Goal: Task Accomplishment & Management: Manage account settings

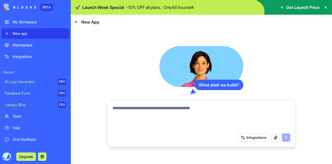
click at [257, 137] on button "Integrations" at bounding box center [253, 137] width 31 height 8
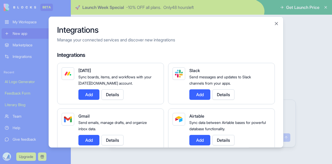
click at [282, 63] on div "Integrations Manage your connected services and discover new integrations Integ…" at bounding box center [165, 81] width 235 height 131
click at [276, 24] on button "Close" at bounding box center [275, 23] width 5 height 5
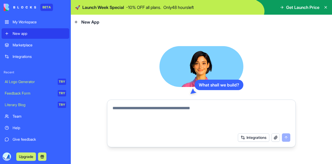
click at [275, 24] on header "New App" at bounding box center [201, 22] width 261 height 15
click at [36, 58] on div "Integrations" at bounding box center [39, 56] width 53 height 5
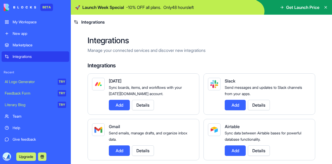
scroll to position [9, 0]
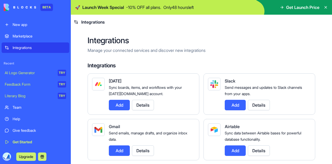
click at [38, 97] on div "Literary Blog" at bounding box center [29, 95] width 49 height 5
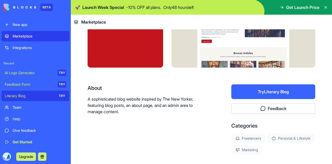
scroll to position [26, 0]
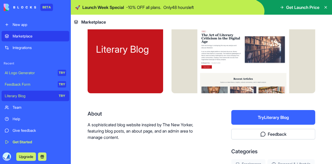
click at [259, 114] on button "Try Literary Blog" at bounding box center [273, 117] width 84 height 15
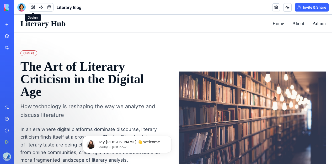
click at [32, 7] on span at bounding box center [33, 7] width 15 height 15
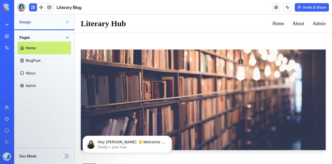
click at [45, 47] on link "Home" at bounding box center [44, 48] width 54 height 13
click at [131, 140] on p "Hey [PERSON_NAME] 👋 Welcome to Blocks 🙌 I'm here if you have any questions!" at bounding box center [131, 142] width 68 height 5
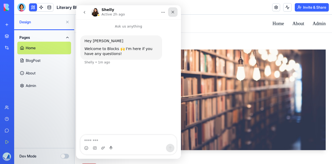
click at [173, 10] on icon "Close" at bounding box center [172, 12] width 4 height 4
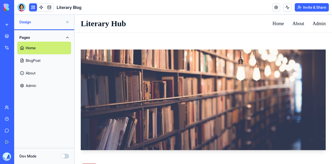
click at [21, 8] on div at bounding box center [21, 7] width 8 height 8
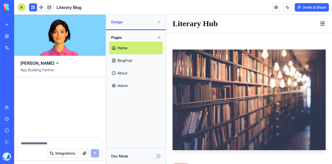
click at [56, 139] on div at bounding box center [60, 141] width 85 height 8
click at [55, 141] on textarea at bounding box center [60, 143] width 78 height 5
click at [60, 154] on button "Integrations" at bounding box center [62, 153] width 31 height 8
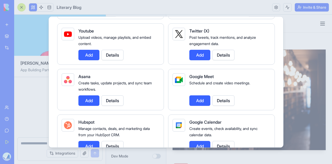
scroll to position [131, 0]
click at [205, 54] on button "Add" at bounding box center [199, 54] width 21 height 10
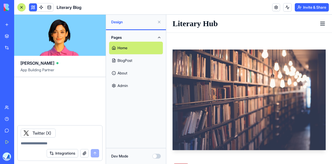
click at [68, 153] on button "Integrations" at bounding box center [62, 153] width 31 height 8
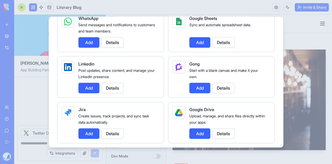
scroll to position [288, 0]
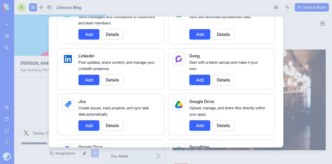
click at [197, 122] on button "Add" at bounding box center [199, 125] width 21 height 10
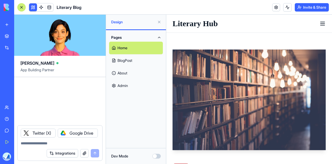
click at [74, 142] on textarea at bounding box center [60, 143] width 78 height 5
type textarea "*"
click at [71, 132] on div "Twitter (X) Google Drive" at bounding box center [60, 131] width 85 height 12
click at [58, 135] on div "Google Drive" at bounding box center [78, 133] width 40 height 9
click at [61, 133] on icon at bounding box center [63, 133] width 4 height 4
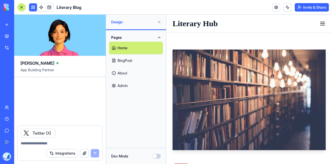
click at [59, 149] on button "Integrations" at bounding box center [62, 153] width 31 height 8
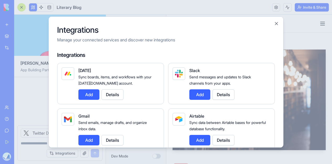
click at [59, 152] on div at bounding box center [166, 82] width 332 height 164
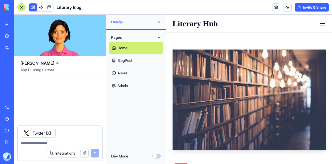
drag, startPoint x: 58, startPoint y: 148, endPoint x: 59, endPoint y: 152, distance: 4.2
click at [58, 149] on div "Integrations" at bounding box center [60, 153] width 85 height 15
click at [59, 152] on button "Integrations" at bounding box center [62, 153] width 31 height 8
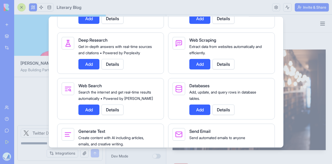
scroll to position [681, 0]
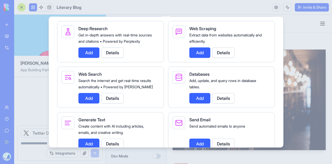
click at [90, 58] on button "Add" at bounding box center [88, 52] width 21 height 10
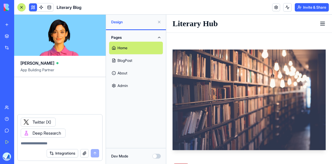
drag, startPoint x: 73, startPoint y: 139, endPoint x: 71, endPoint y: 143, distance: 4.1
click at [73, 139] on div at bounding box center [60, 141] width 85 height 8
click at [69, 150] on button "Integrations" at bounding box center [62, 153] width 31 height 8
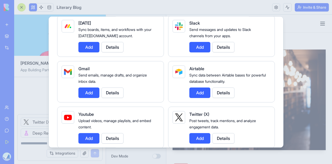
scroll to position [0, 0]
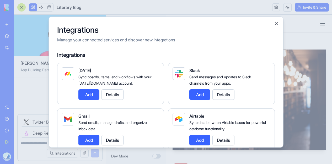
click at [86, 139] on button "Add" at bounding box center [88, 140] width 21 height 10
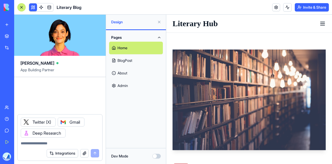
click at [72, 144] on textarea at bounding box center [60, 143] width 78 height 5
drag, startPoint x: 82, startPoint y: 121, endPoint x: 68, endPoint y: 122, distance: 14.2
click at [82, 121] on div "Gmail" at bounding box center [71, 122] width 27 height 9
click at [65, 122] on icon at bounding box center [63, 122] width 4 height 4
click at [86, 140] on div at bounding box center [60, 141] width 85 height 8
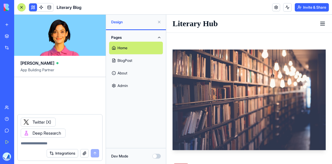
click at [72, 144] on textarea at bounding box center [60, 143] width 78 height 5
click at [69, 139] on div at bounding box center [60, 141] width 85 height 8
click at [70, 141] on textarea at bounding box center [60, 143] width 78 height 5
drag, startPoint x: 71, startPoint y: 142, endPoint x: 49, endPoint y: 130, distance: 25.2
click at [49, 130] on form "Twitter (X) Deep Research Integrations" at bounding box center [59, 137] width 85 height 47
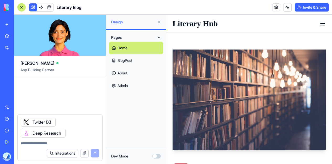
click at [27, 123] on icon at bounding box center [26, 122] width 2 height 2
click at [28, 132] on icon at bounding box center [26, 133] width 4 height 4
click at [43, 111] on div at bounding box center [59, 107] width 91 height 60
click at [7, 95] on div "Feedback Form" at bounding box center [6, 95] width 3 height 5
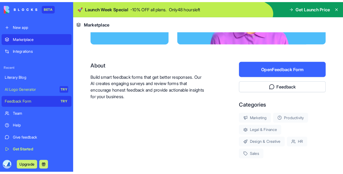
scroll to position [105, 0]
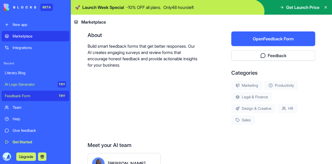
click at [38, 108] on div "Team" at bounding box center [39, 107] width 53 height 5
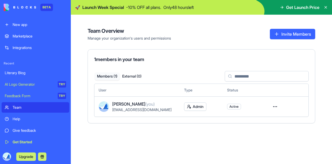
click at [327, 8] on icon at bounding box center [325, 7] width 4 height 4
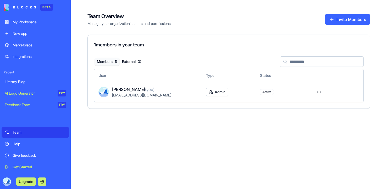
click at [25, 154] on div "Give feedback" at bounding box center [39, 155] width 53 height 5
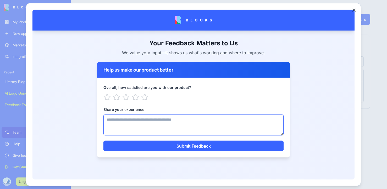
click at [158, 121] on textarea "Share your experience" at bounding box center [193, 124] width 180 height 21
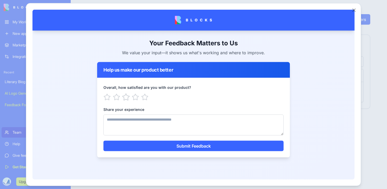
click at [128, 97] on icon "button" at bounding box center [126, 96] width 7 height 6
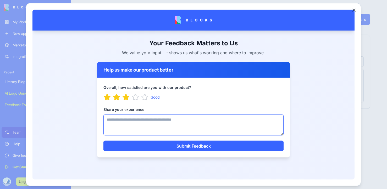
click at [141, 126] on textarea "Share your experience" at bounding box center [193, 124] width 180 height 21
type textarea "**********"
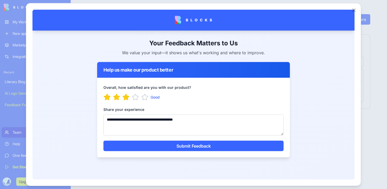
click at [206, 145] on button "Submit Feedback" at bounding box center [193, 145] width 180 height 10
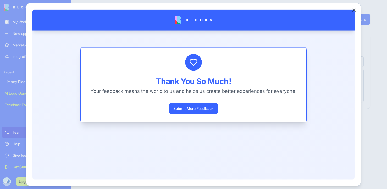
click at [331, 9] on div "Close" at bounding box center [193, 94] width 335 height 183
drag, startPoint x: 354, startPoint y: 11, endPoint x: 322, endPoint y: 3, distance: 33.1
click at [331, 11] on button "Close" at bounding box center [353, 9] width 5 height 5
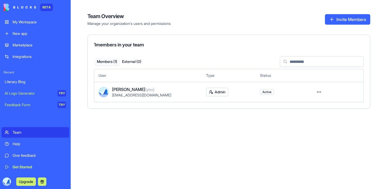
click at [34, 164] on link "Get Started" at bounding box center [36, 167] width 68 height 10
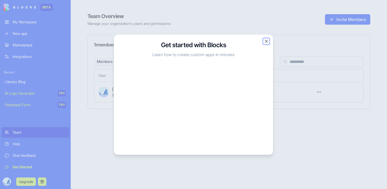
click at [268, 41] on button "Close" at bounding box center [266, 40] width 5 height 5
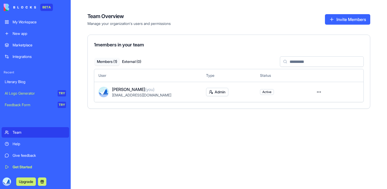
click at [31, 22] on div "My Workspace" at bounding box center [39, 21] width 53 height 5
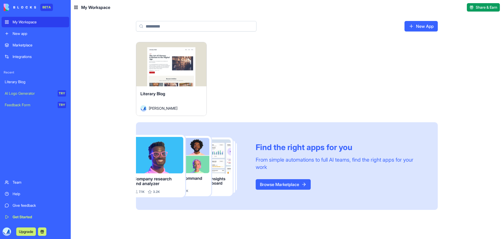
click at [29, 34] on div "New app" at bounding box center [39, 33] width 53 height 5
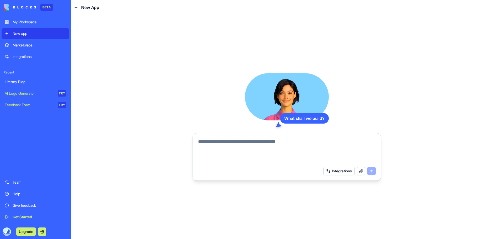
click at [255, 146] on textarea at bounding box center [287, 150] width 178 height 25
click at [323, 145] on textarea at bounding box center [287, 150] width 178 height 25
click at [133, 64] on div "What shall we build? Integrations" at bounding box center [287, 127] width 432 height 224
click at [299, 86] on video at bounding box center [287, 96] width 84 height 47
click at [31, 23] on div "My Workspace" at bounding box center [39, 21] width 53 height 5
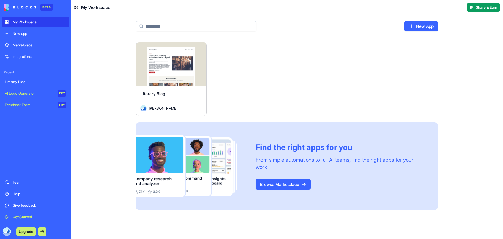
click at [274, 164] on link "Browse Marketplace" at bounding box center [283, 184] width 55 height 10
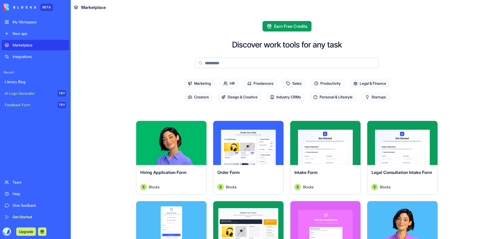
click at [331, 83] on span "Legal & Finance" at bounding box center [369, 83] width 41 height 9
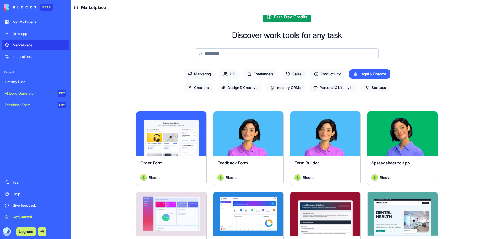
scroll to position [26, 0]
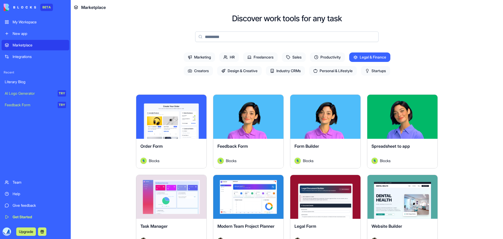
click at [331, 109] on main "Earn Free Credits Discover work tools for any task Marketing HR Freelancers Sal…" at bounding box center [287, 127] width 432 height 224
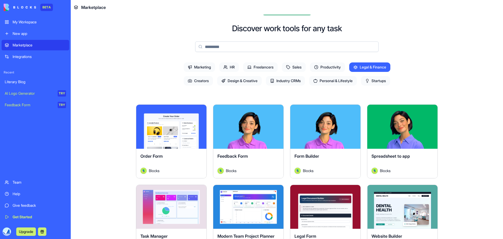
scroll to position [0, 0]
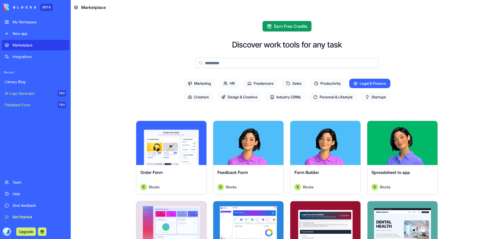
click at [22, 20] on div "My Workspace" at bounding box center [39, 21] width 53 height 5
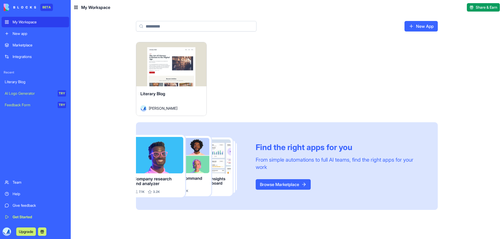
click at [286, 164] on link "Browse Marketplace" at bounding box center [283, 184] width 55 height 10
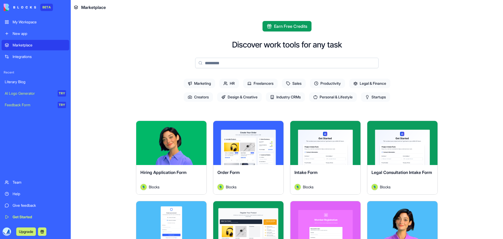
drag, startPoint x: 343, startPoint y: 192, endPoint x: 314, endPoint y: -27, distance: 220.7
click at [287, 28] on span "Earn Free Credits" at bounding box center [290, 26] width 33 height 6
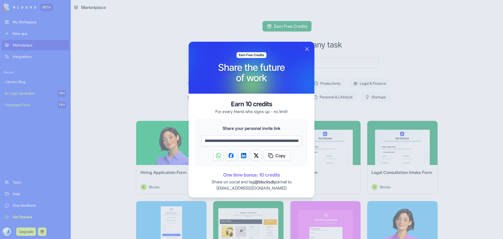
click at [285, 155] on span "Copy" at bounding box center [280, 155] width 10 height 6
click at [134, 59] on div at bounding box center [251, 119] width 503 height 239
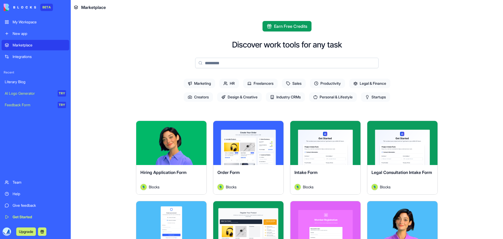
click at [29, 25] on link "My Workspace" at bounding box center [36, 22] width 68 height 10
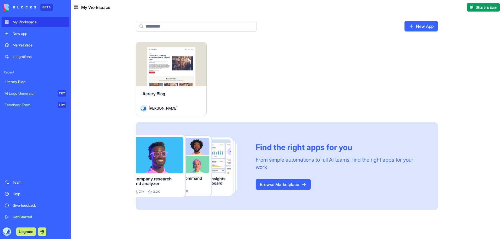
click at [192, 27] on input at bounding box center [196, 26] width 120 height 10
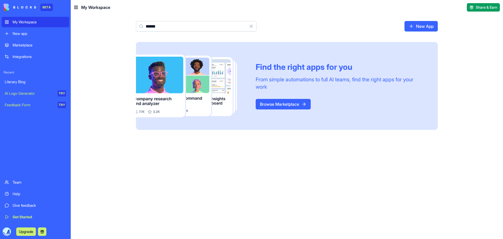
type input "*******"
click at [179, 24] on input "*******" at bounding box center [196, 26] width 120 height 10
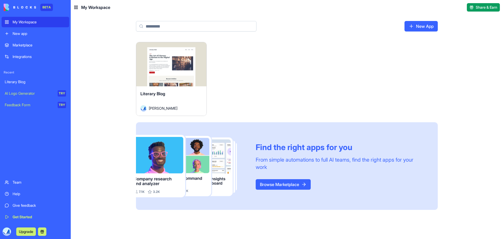
click at [37, 9] on link "BETA" at bounding box center [28, 7] width 49 height 7
click at [24, 6] on img at bounding box center [20, 7] width 32 height 7
click at [202, 48] on html "BETA My Workspace New app Marketplace Integrations Recent Literary Blog AI Logo…" at bounding box center [251, 119] width 503 height 239
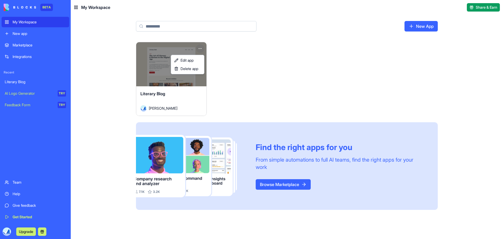
click at [202, 48] on html "BETA My Workspace New app Marketplace Integrations Recent Literary Blog AI Logo…" at bounding box center [251, 119] width 503 height 239
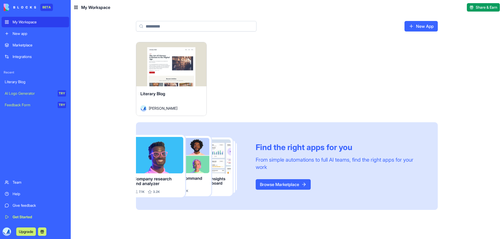
click at [275, 164] on div "Find the right apps for you From simple automations to full AI teams, find the …" at bounding box center [347, 165] width 182 height 47
click at [273, 164] on link "Browse Marketplace" at bounding box center [283, 184] width 55 height 10
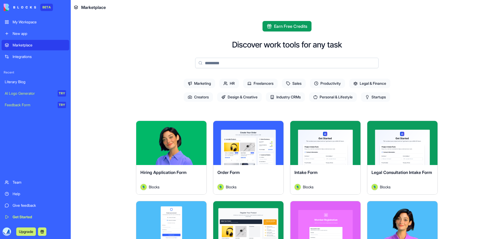
click at [331, 84] on span "Legal & Finance" at bounding box center [369, 83] width 41 height 9
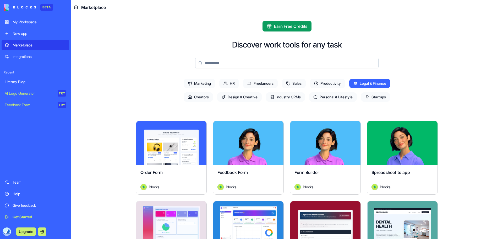
click at [331, 97] on span "Startups" at bounding box center [375, 96] width 29 height 9
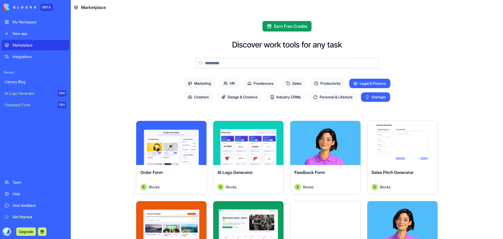
click at [331, 96] on span "Startups" at bounding box center [375, 96] width 29 height 9
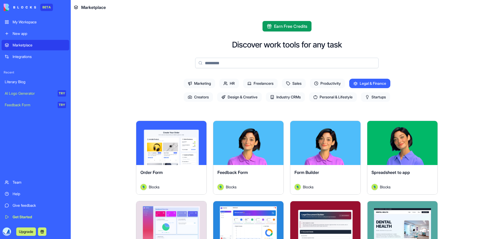
click at [331, 85] on span "Productivity" at bounding box center [327, 83] width 35 height 9
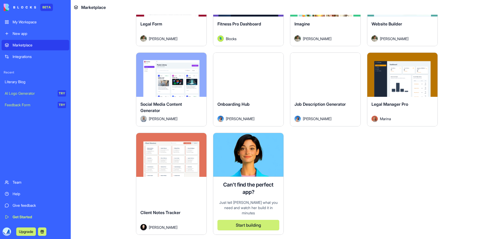
scroll to position [393, 0]
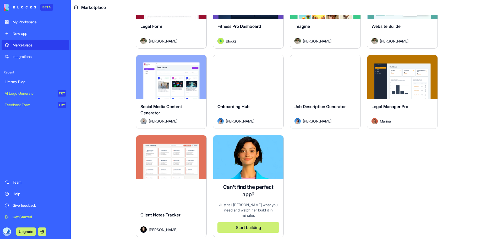
drag, startPoint x: 463, startPoint y: 194, endPoint x: 460, endPoint y: 186, distance: 8.9
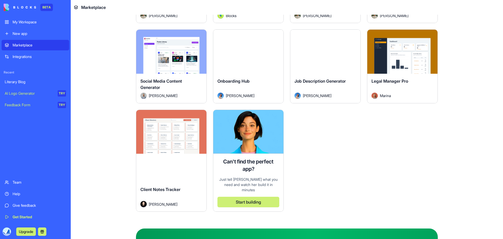
scroll to position [500, 0]
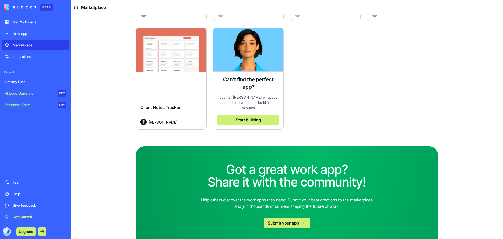
drag, startPoint x: 456, startPoint y: 194, endPoint x: 453, endPoint y: 239, distance: 45.7
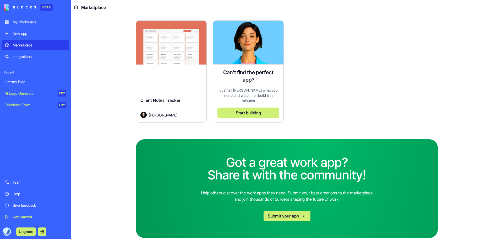
click at [254, 110] on button "Start building" at bounding box center [248, 112] width 62 height 10
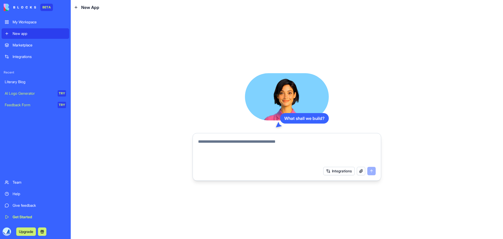
click at [287, 144] on textarea at bounding box center [287, 150] width 178 height 25
type textarea "**********"
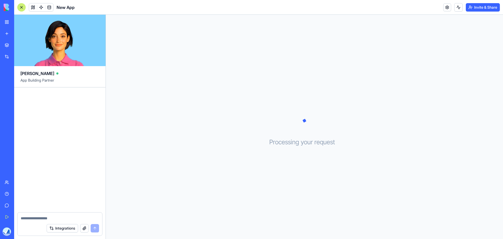
click at [331, 4] on button "Invite & Share" at bounding box center [483, 7] width 34 height 8
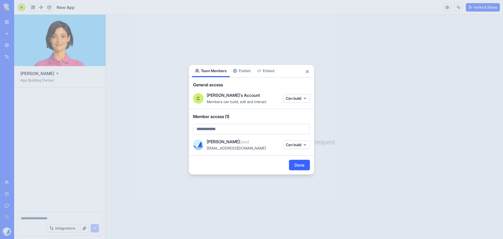
click at [245, 70] on button "Publish" at bounding box center [242, 71] width 24 height 12
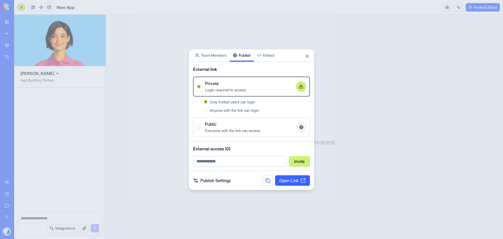
click at [215, 53] on body "BETA My Workspace New app Marketplace Integrations Recent Literary Blog New App…" at bounding box center [251, 119] width 503 height 239
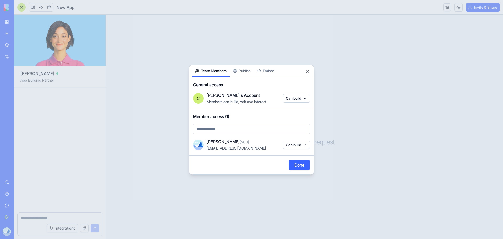
click at [125, 25] on div at bounding box center [251, 119] width 503 height 239
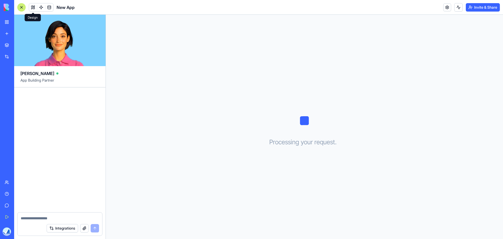
click at [35, 7] on button at bounding box center [33, 7] width 8 height 8
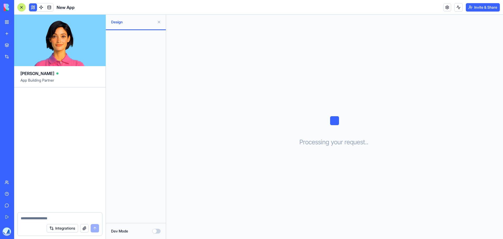
click at [158, 23] on button at bounding box center [159, 22] width 8 height 8
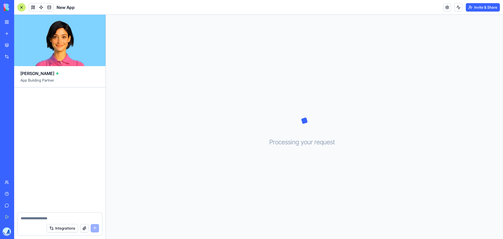
click at [73, 164] on button "Integrations" at bounding box center [62, 228] width 31 height 8
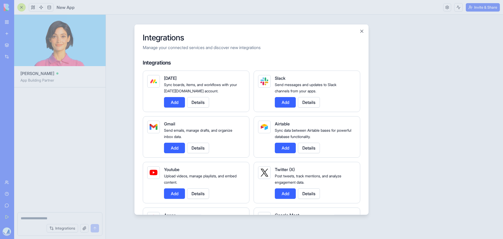
click at [84, 90] on div at bounding box center [251, 119] width 503 height 239
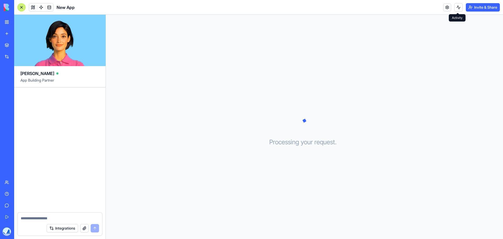
click at [331, 4] on button at bounding box center [458, 7] width 8 height 8
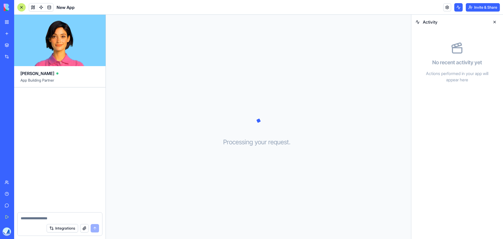
click at [331, 4] on button at bounding box center [458, 7] width 8 height 8
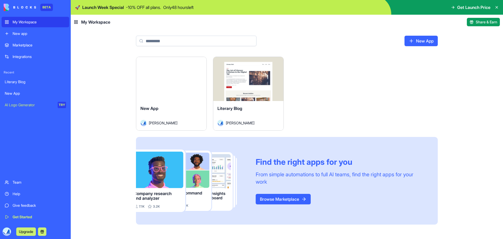
click at [479, 23] on span "Share & Earn" at bounding box center [486, 21] width 21 height 5
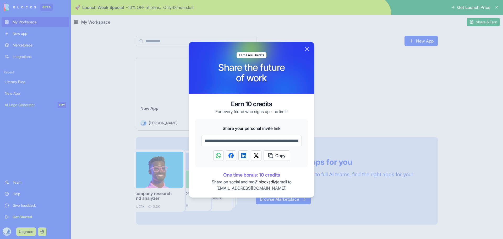
click at [279, 159] on button "Copy" at bounding box center [276, 155] width 26 height 10
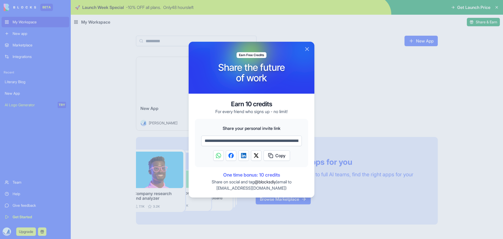
click at [308, 48] on button "Close" at bounding box center [307, 49] width 6 height 6
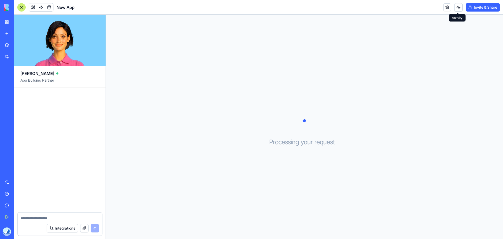
click at [457, 7] on button at bounding box center [458, 7] width 8 height 8
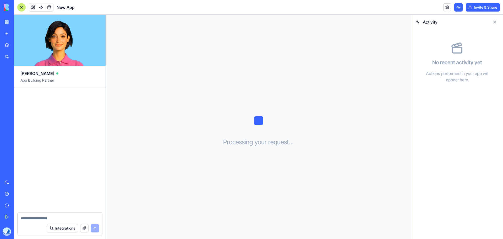
click at [492, 20] on button at bounding box center [494, 22] width 8 height 8
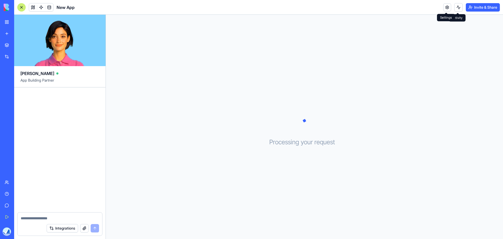
click at [447, 8] on link at bounding box center [447, 7] width 8 height 8
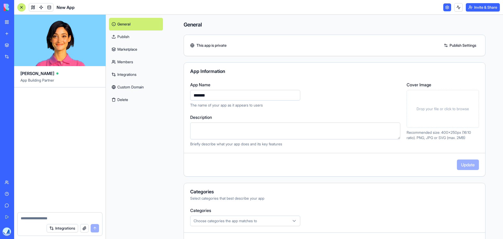
drag, startPoint x: 241, startPoint y: 98, endPoint x: 53, endPoint y: 89, distance: 188.0
click at [53, 89] on div "Ella App Building Partner Integrations General Publish Marketplace Members Inte…" at bounding box center [258, 127] width 489 height 224
type input "**********"
click at [460, 163] on button "Update" at bounding box center [468, 164] width 22 height 10
click at [135, 39] on link "Publish" at bounding box center [136, 36] width 54 height 13
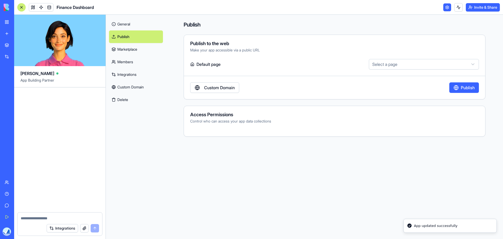
click at [136, 47] on link "Marketplace" at bounding box center [136, 49] width 54 height 13
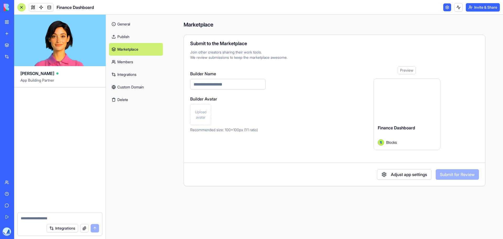
click at [136, 61] on link "Members" at bounding box center [136, 62] width 54 height 13
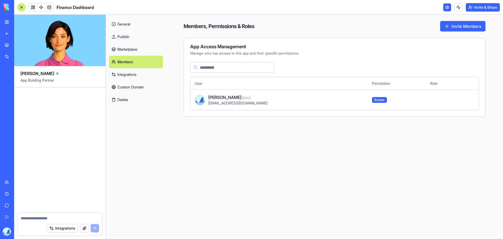
click at [135, 75] on link "Integrations" at bounding box center [136, 74] width 54 height 13
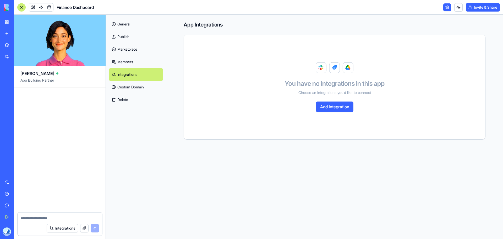
click at [139, 85] on link "Custom Domain" at bounding box center [136, 87] width 54 height 13
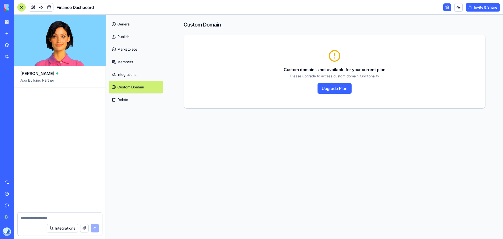
click at [144, 99] on button "Delete" at bounding box center [136, 99] width 54 height 13
click at [69, 75] on div "[PERSON_NAME]" at bounding box center [59, 71] width 79 height 10
click at [60, 219] on textarea at bounding box center [60, 217] width 78 height 5
type textarea "******"
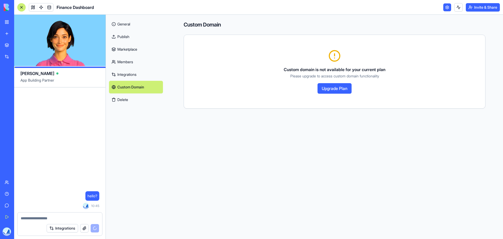
click at [130, 24] on link "General" at bounding box center [136, 24] width 54 height 13
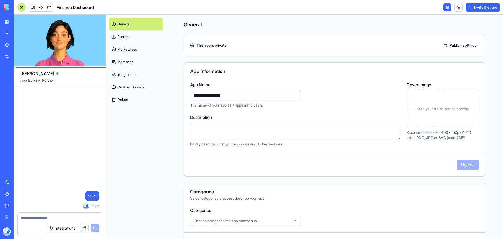
click at [449, 8] on link at bounding box center [447, 7] width 8 height 8
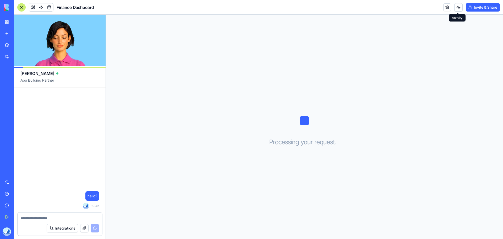
click at [461, 7] on button at bounding box center [458, 7] width 8 height 8
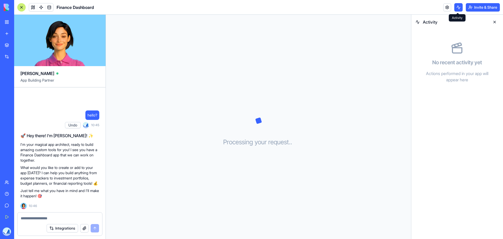
drag, startPoint x: 451, startPoint y: 5, endPoint x: 455, endPoint y: 5, distance: 3.9
click at [451, 5] on div "Invite & Share" at bounding box center [471, 7] width 57 height 8
click at [455, 5] on button at bounding box center [458, 7] width 8 height 8
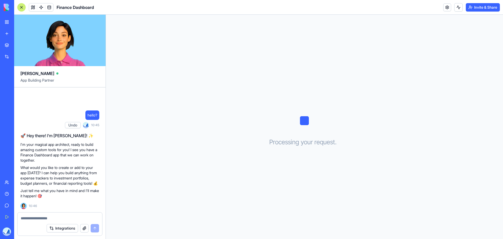
click at [47, 212] on div at bounding box center [60, 216] width 85 height 8
click at [47, 219] on textarea at bounding box center [60, 217] width 78 height 5
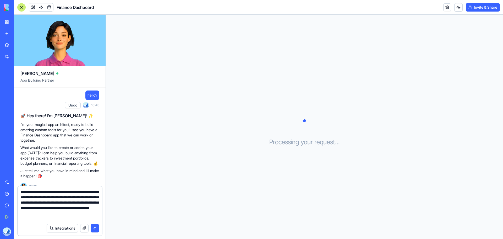
type textarea "**********"
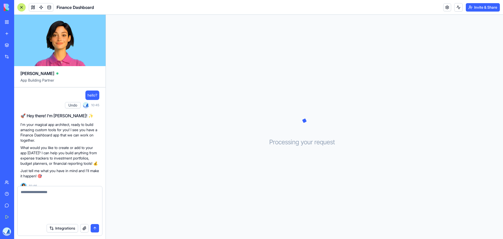
scroll to position [31, 0]
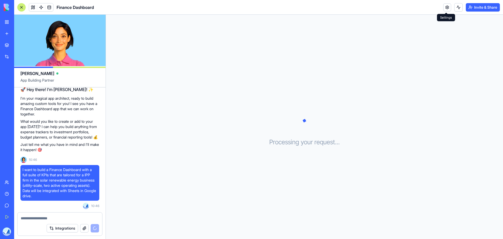
click at [455, 9] on button at bounding box center [458, 7] width 8 height 8
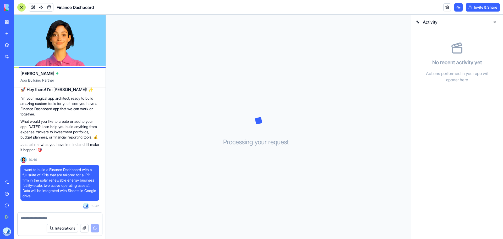
click at [494, 21] on button at bounding box center [494, 22] width 8 height 8
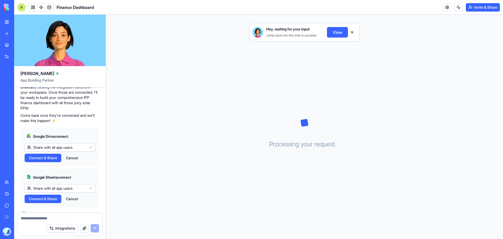
scroll to position [250, 0]
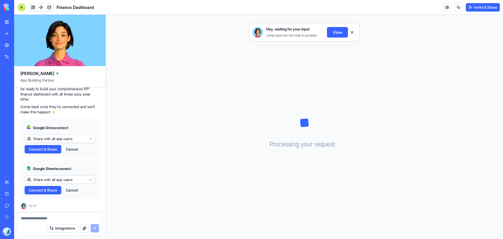
click at [49, 148] on span "Connect & Share" at bounding box center [43, 148] width 28 height 5
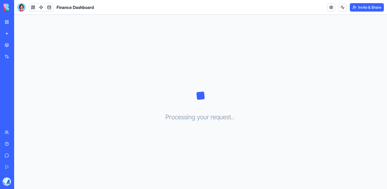
click at [338, 8] on button at bounding box center [342, 7] width 8 height 8
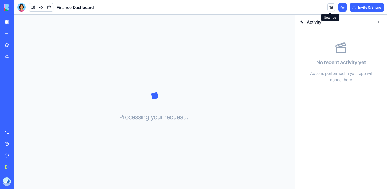
click at [323, 2] on header "Finance Dashboard Invite & Share" at bounding box center [200, 7] width 373 height 15
click at [330, 9] on link at bounding box center [331, 7] width 8 height 8
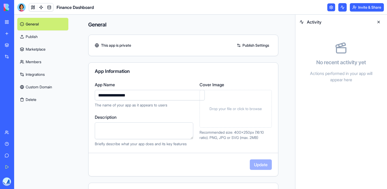
click at [23, 7] on div at bounding box center [21, 7] width 8 height 8
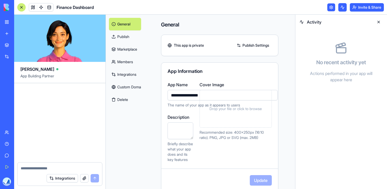
click at [7, 21] on link "My Workspace" at bounding box center [12, 22] width 21 height 10
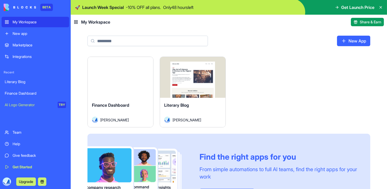
click at [111, 98] on div "Finance Dashboard Carlos J. Lopez" at bounding box center [120, 112] width 65 height 29
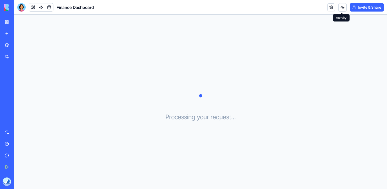
click at [340, 9] on button at bounding box center [342, 7] width 8 height 8
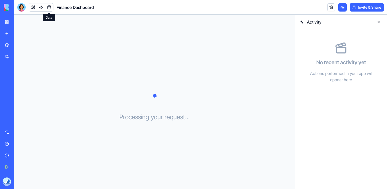
click at [47, 8] on link at bounding box center [49, 7] width 8 height 8
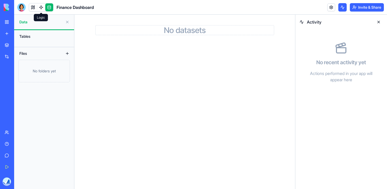
click at [42, 8] on link at bounding box center [41, 7] width 8 height 8
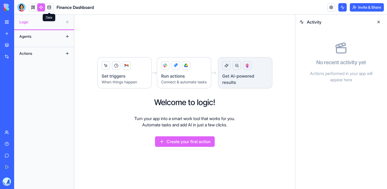
click at [51, 8] on link at bounding box center [49, 7] width 8 height 8
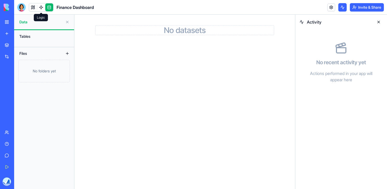
click at [37, 9] on link at bounding box center [41, 7] width 8 height 8
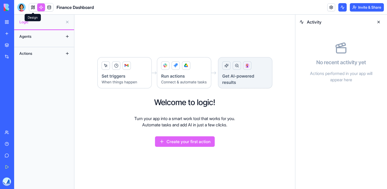
click at [32, 9] on link at bounding box center [33, 7] width 8 height 8
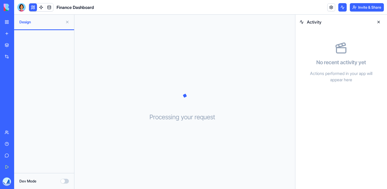
click at [63, 182] on button "Dev Mode" at bounding box center [64, 181] width 8 height 5
click at [24, 6] on div at bounding box center [21, 7] width 8 height 8
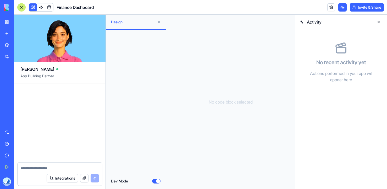
click at [332, 9] on link at bounding box center [331, 7] width 8 height 8
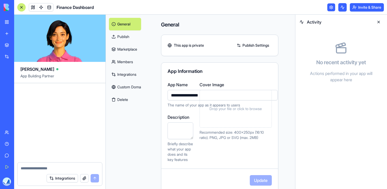
click at [119, 104] on button "Delete" at bounding box center [125, 99] width 32 height 13
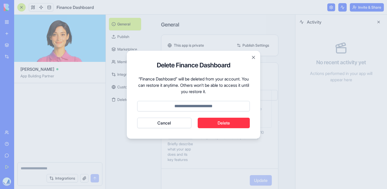
click at [219, 125] on button "Delete" at bounding box center [224, 123] width 52 height 10
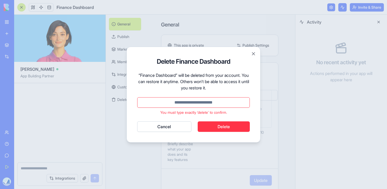
click at [213, 102] on input at bounding box center [193, 102] width 113 height 10
type input "******"
click at [137, 121] on button "Cancel" at bounding box center [164, 126] width 54 height 10
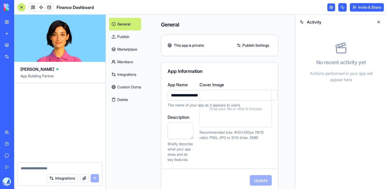
click at [10, 21] on link "My Workspace" at bounding box center [12, 22] width 21 height 10
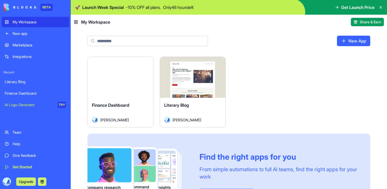
click at [381, 6] on icon at bounding box center [381, 7] width 4 height 4
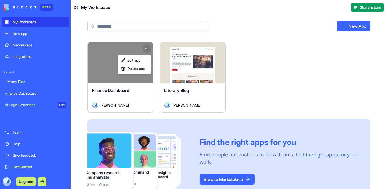
click at [146, 48] on html "BETA My Workspace New app Marketplace Integrations Recent Literary Blog Finance…" at bounding box center [193, 94] width 387 height 189
click at [147, 70] on div "Delete app" at bounding box center [134, 68] width 31 height 8
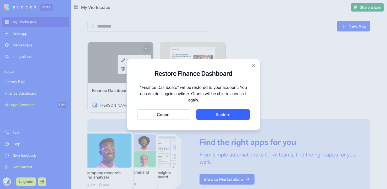
click at [219, 114] on button "Restore" at bounding box center [222, 114] width 53 height 10
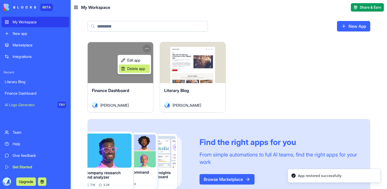
click at [141, 70] on span "Delete app" at bounding box center [136, 68] width 18 height 5
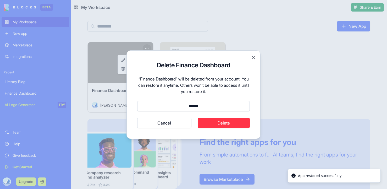
type input "******"
click at [137, 118] on button "Cancel" at bounding box center [164, 123] width 54 height 10
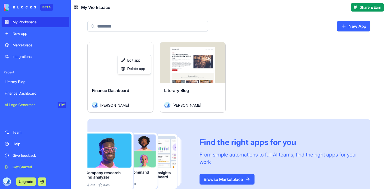
click at [277, 61] on html "BETA My Workspace New app Marketplace Integrations Recent Literary Blog Finance…" at bounding box center [193, 94] width 387 height 189
click at [24, 21] on div "My Workspace" at bounding box center [39, 21] width 53 height 5
click at [33, 10] on img at bounding box center [20, 7] width 32 height 7
